Goal: Task Accomplishment & Management: Use online tool/utility

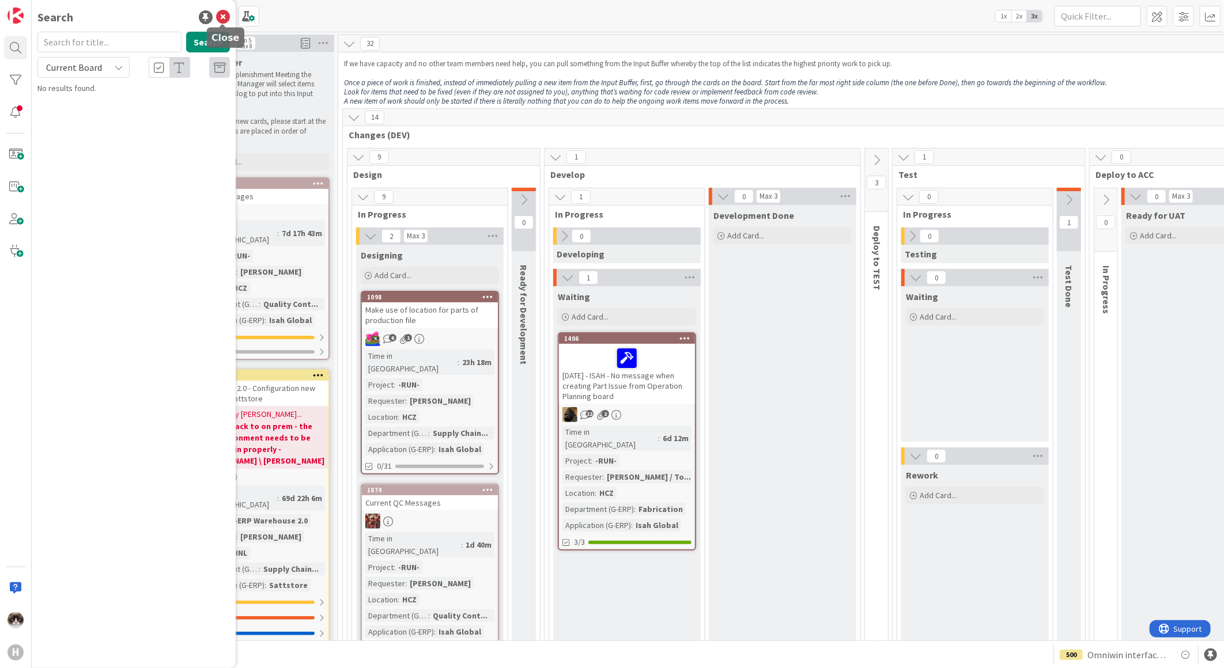
drag, startPoint x: 221, startPoint y: 15, endPoint x: 164, endPoint y: 25, distance: 58.0
click at [221, 15] on icon at bounding box center [223, 17] width 14 height 14
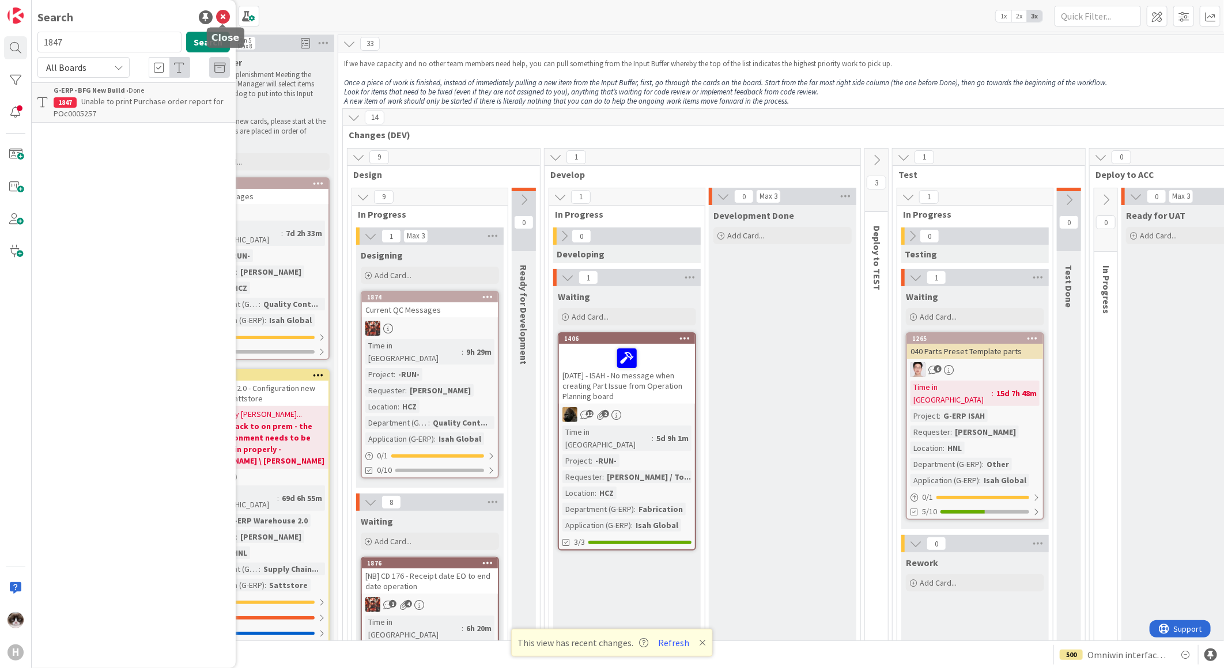
click at [222, 14] on icon at bounding box center [223, 17] width 14 height 14
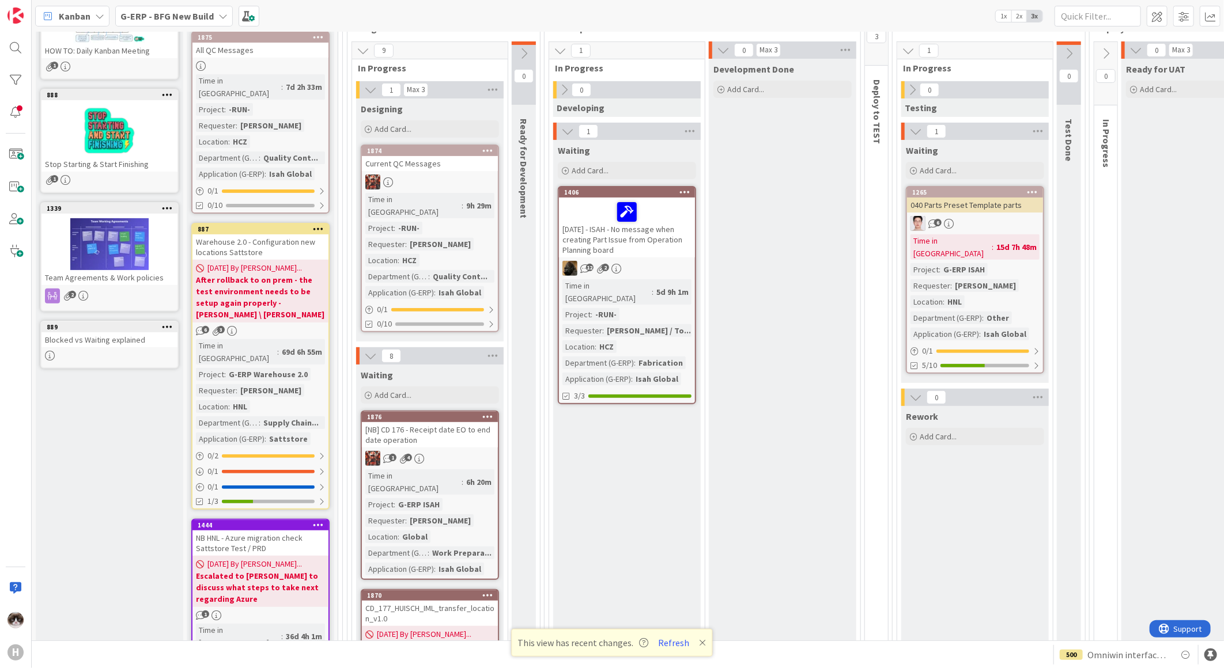
scroll to position [384, 0]
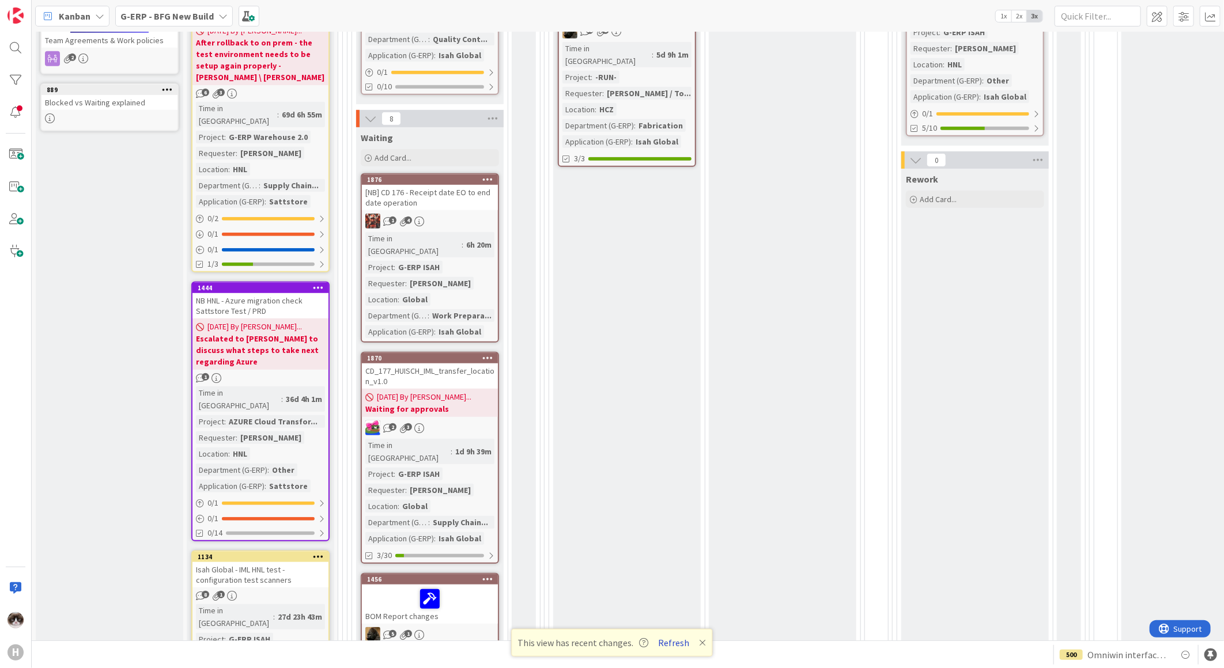
click at [672, 642] on button "Refresh" at bounding box center [674, 643] width 39 height 15
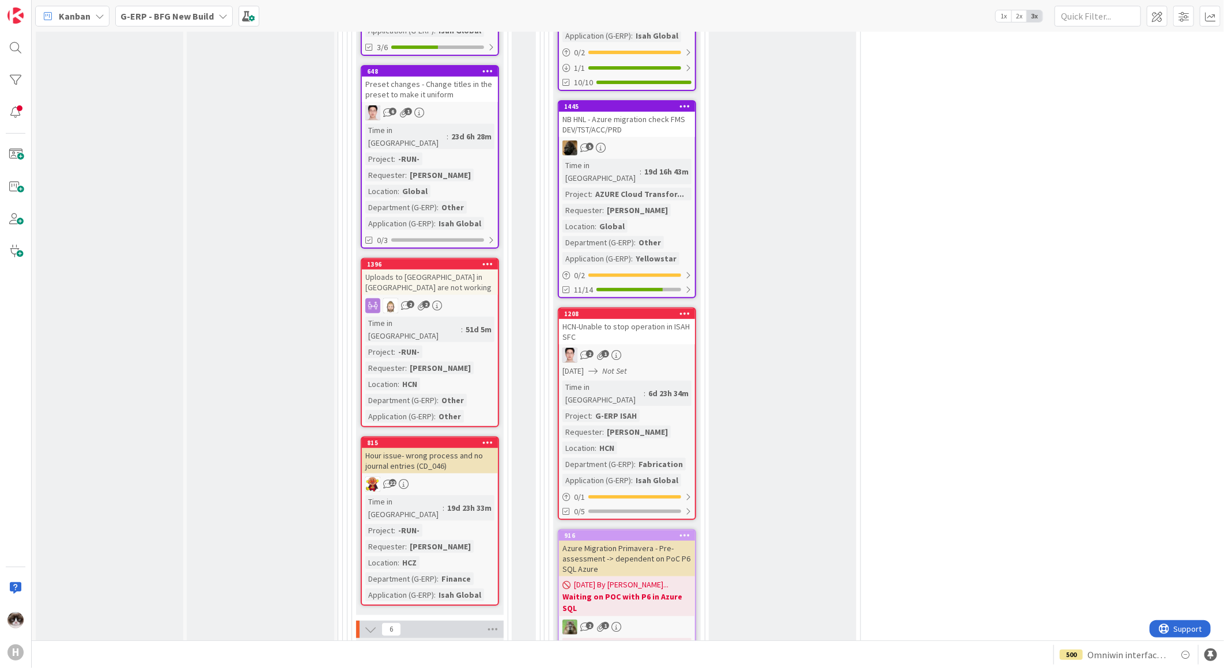
scroll to position [2817, 0]
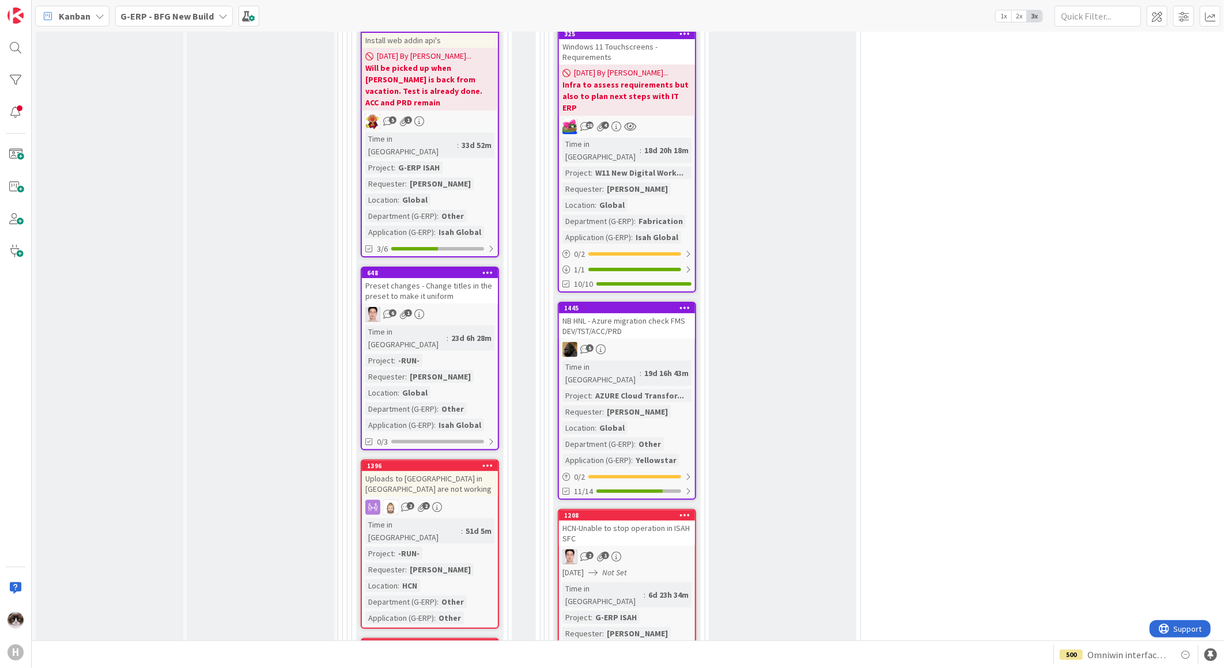
click at [612, 521] on div "HCN-Unable to stop operation in ISAH SFC" at bounding box center [627, 533] width 136 height 25
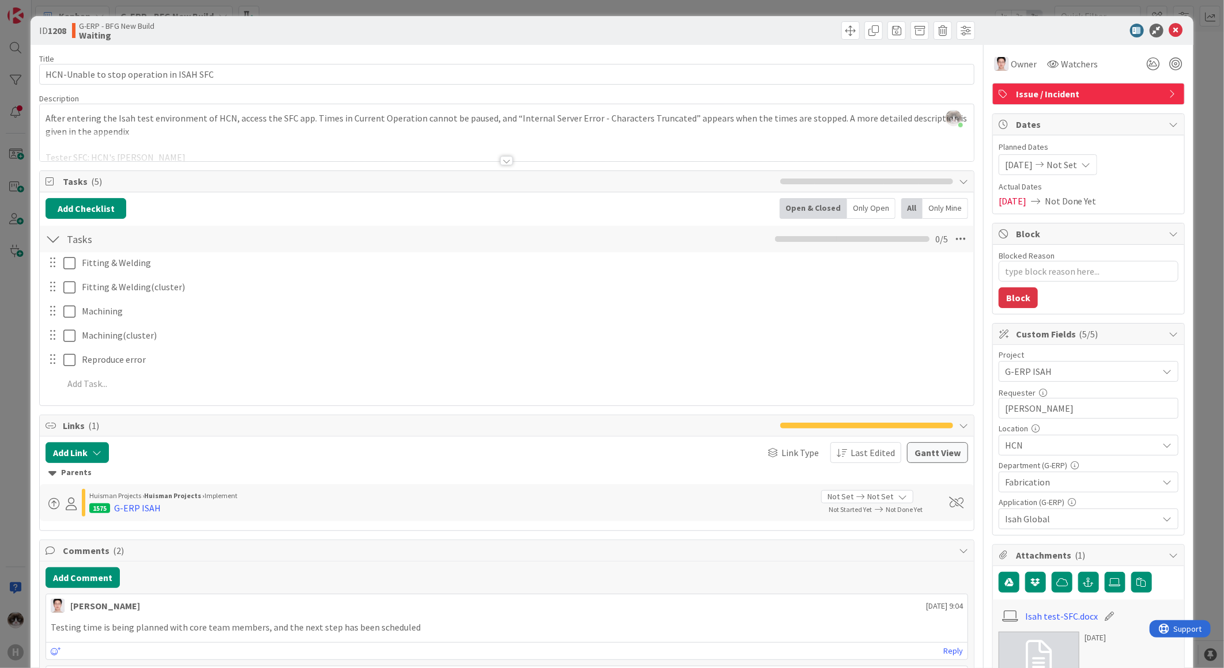
click at [504, 148] on div at bounding box center [507, 146] width 934 height 29
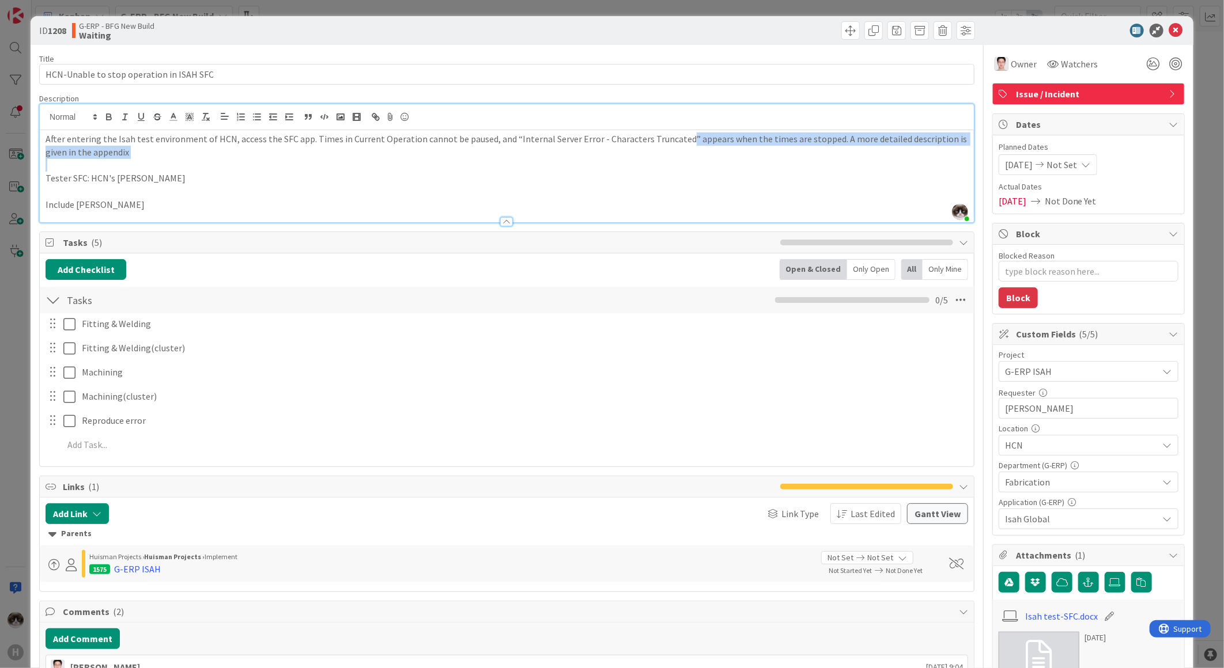
drag, startPoint x: 674, startPoint y: 137, endPoint x: 676, endPoint y: 176, distance: 38.7
click at [676, 176] on div "After entering the Isah test environment of HCN, access the SFC app. Times in C…" at bounding box center [507, 176] width 934 height 92
click at [550, 209] on p "Include Leo Luo" at bounding box center [507, 204] width 923 height 13
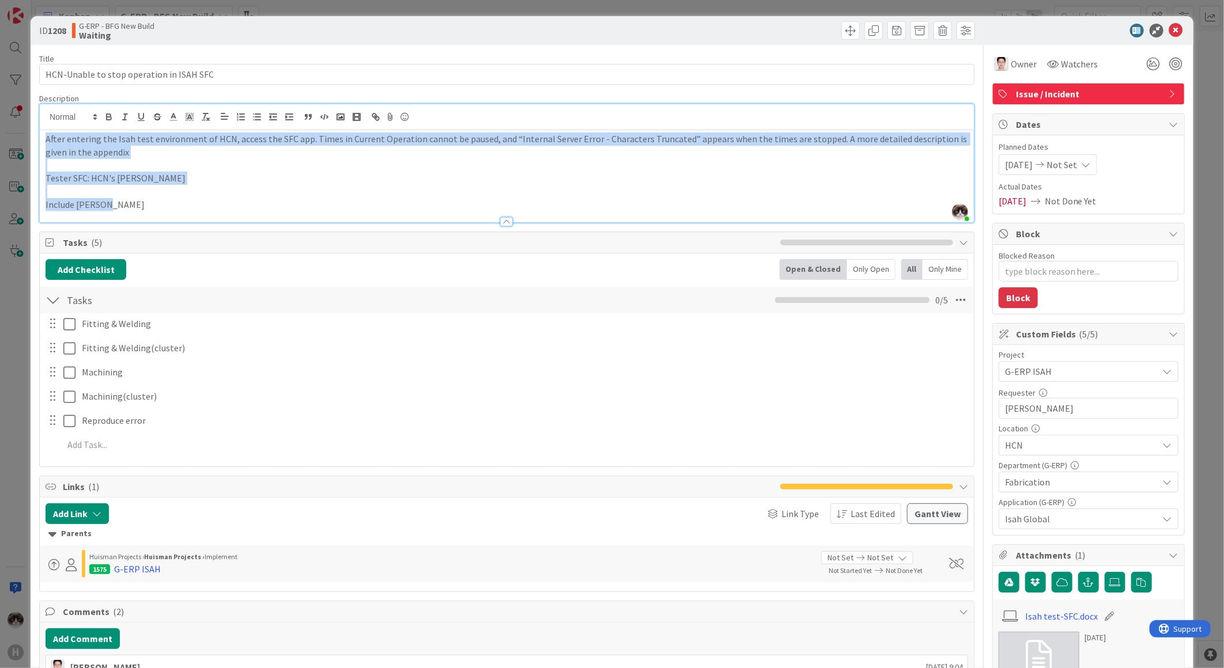
drag, startPoint x: 142, startPoint y: 206, endPoint x: 30, endPoint y: 124, distance: 138.5
click at [31, 124] on div "ID 1208 G-ERP - BFG New Build Waiting Title 40 / 128 HCN-Unable to stop operati…" at bounding box center [612, 667] width 1163 height 1303
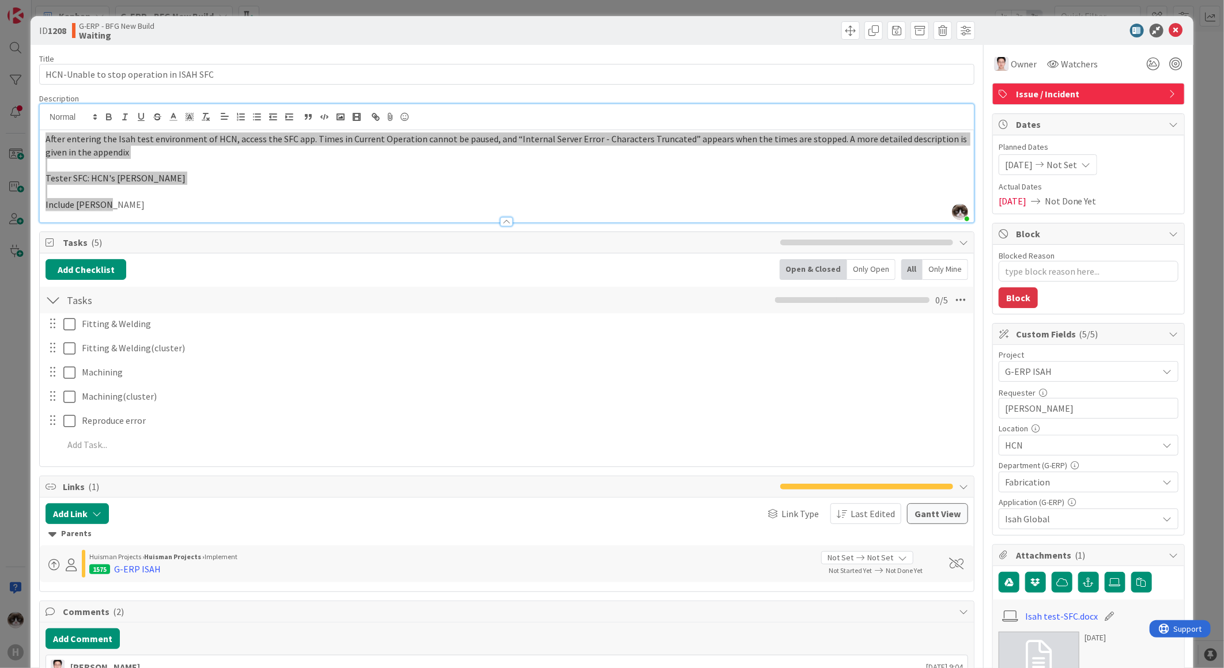
type textarea "x"
